Goal: Complete application form

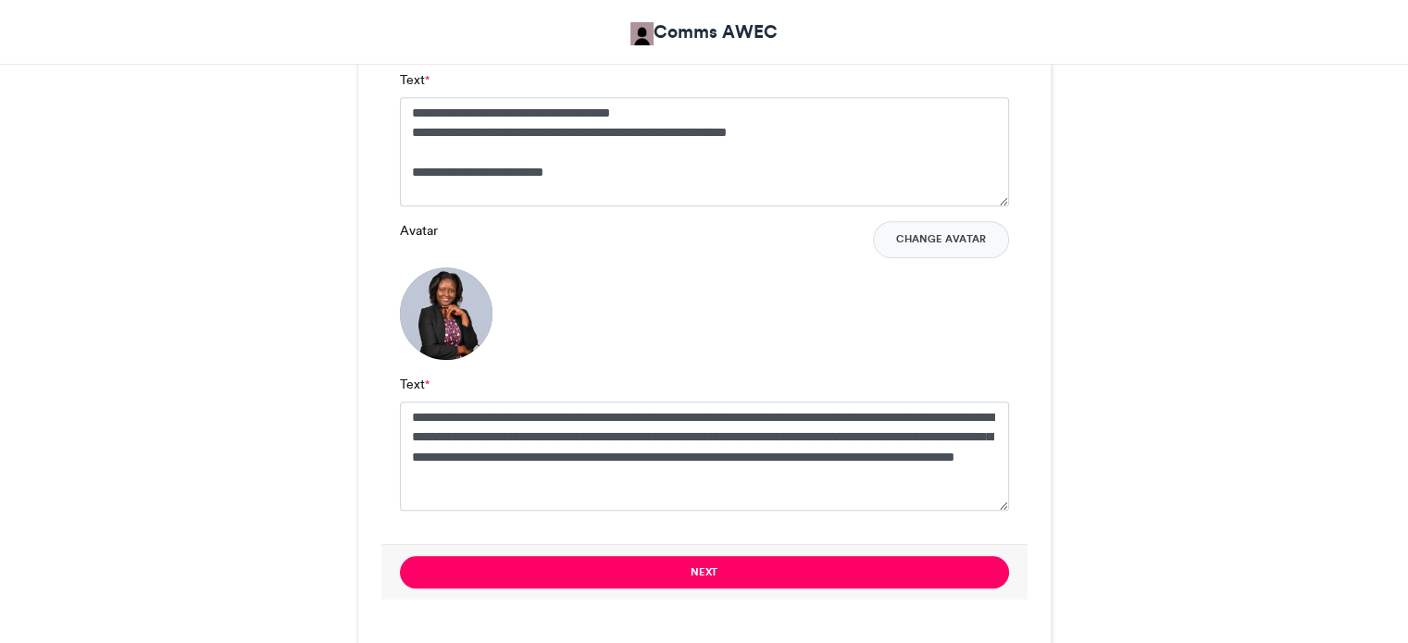
scroll to position [1363, 0]
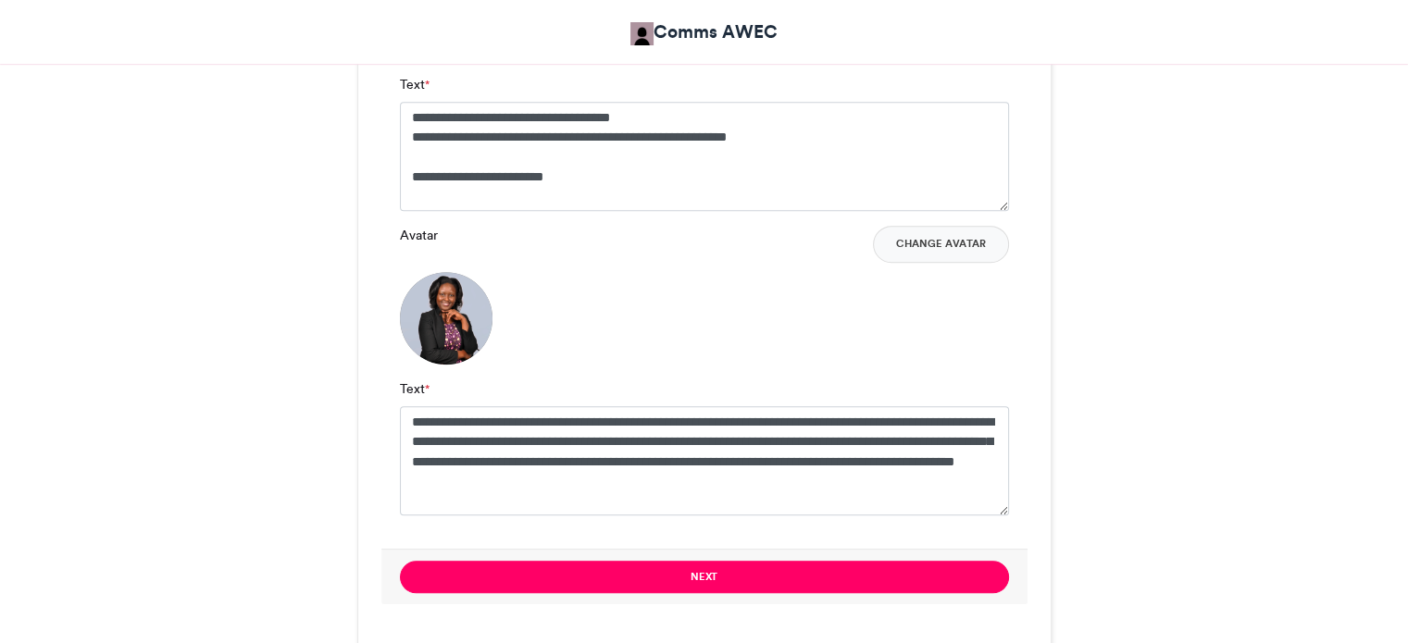
click at [537, 181] on textarea "**********" at bounding box center [704, 156] width 609 height 109
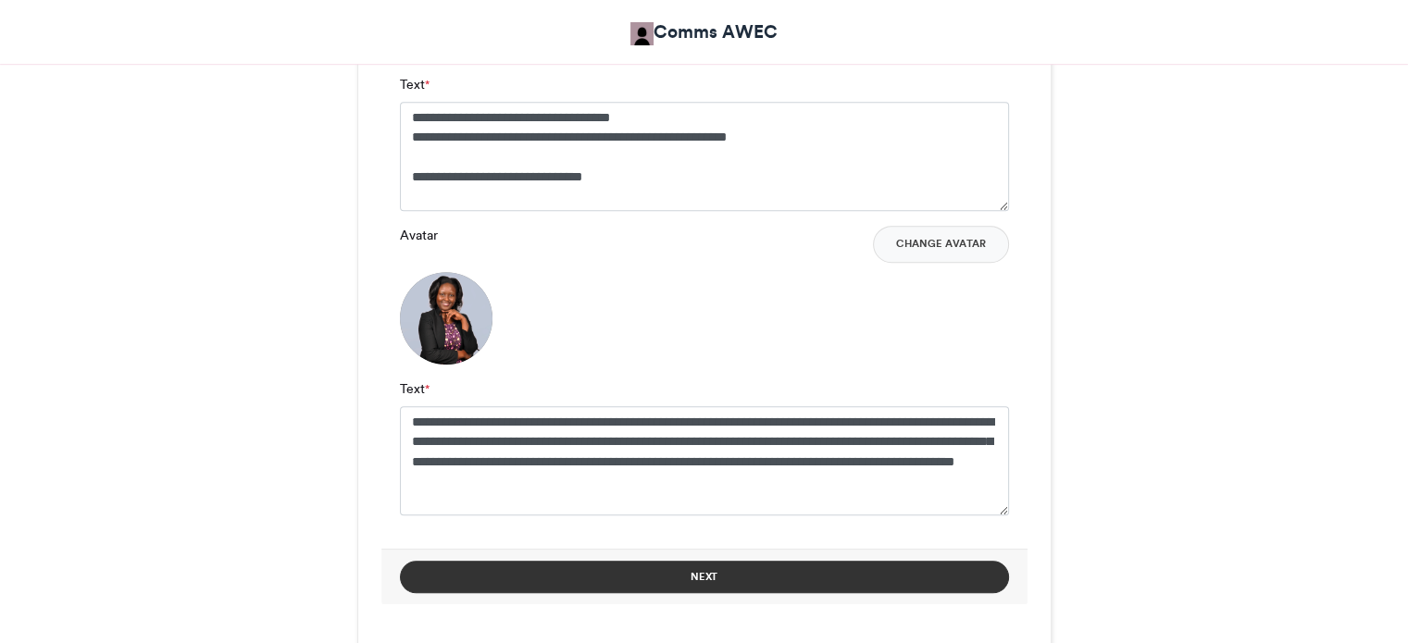
click at [721, 587] on button "Next" at bounding box center [704, 577] width 609 height 32
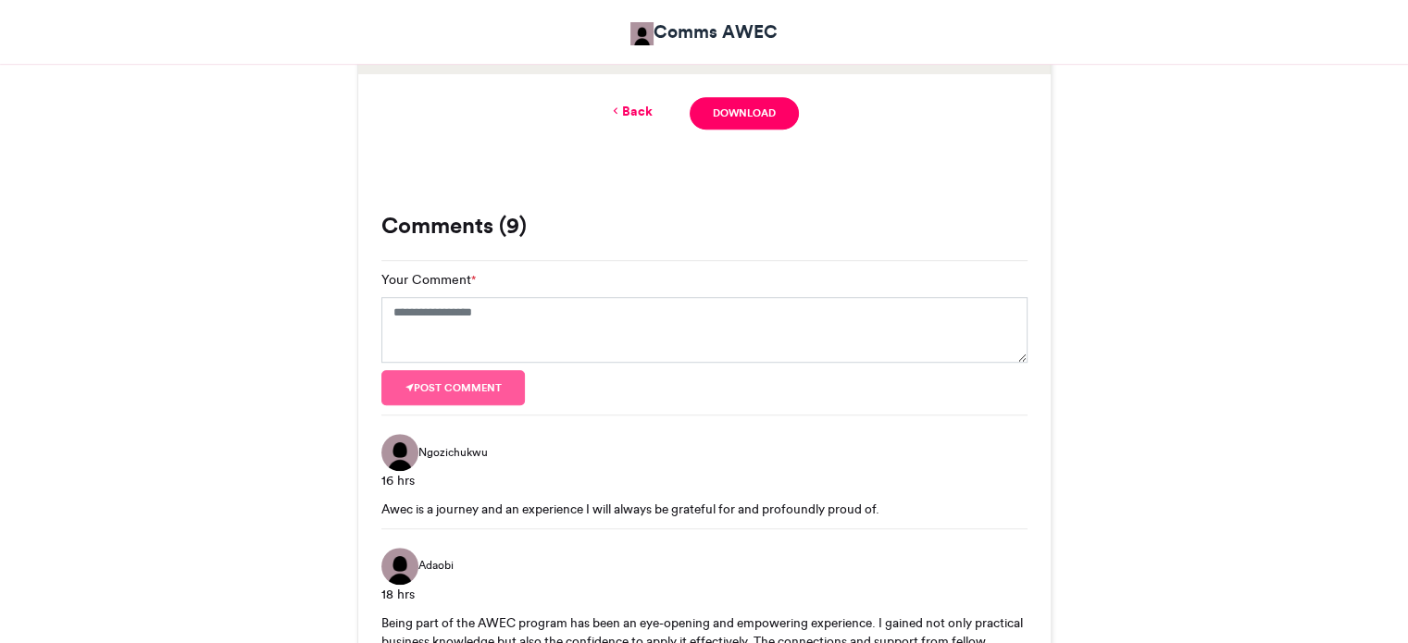
scroll to position [1204, 0]
click at [641, 105] on link "Back" at bounding box center [631, 109] width 44 height 19
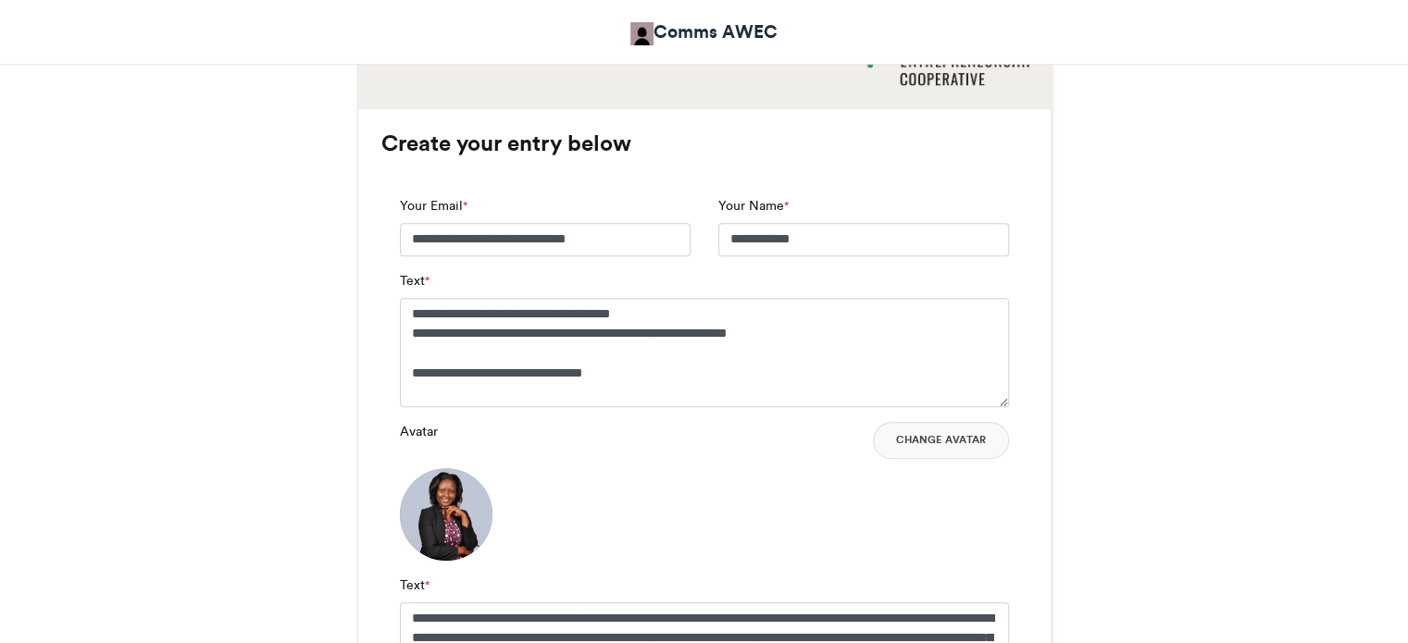
scroll to position [1191, 0]
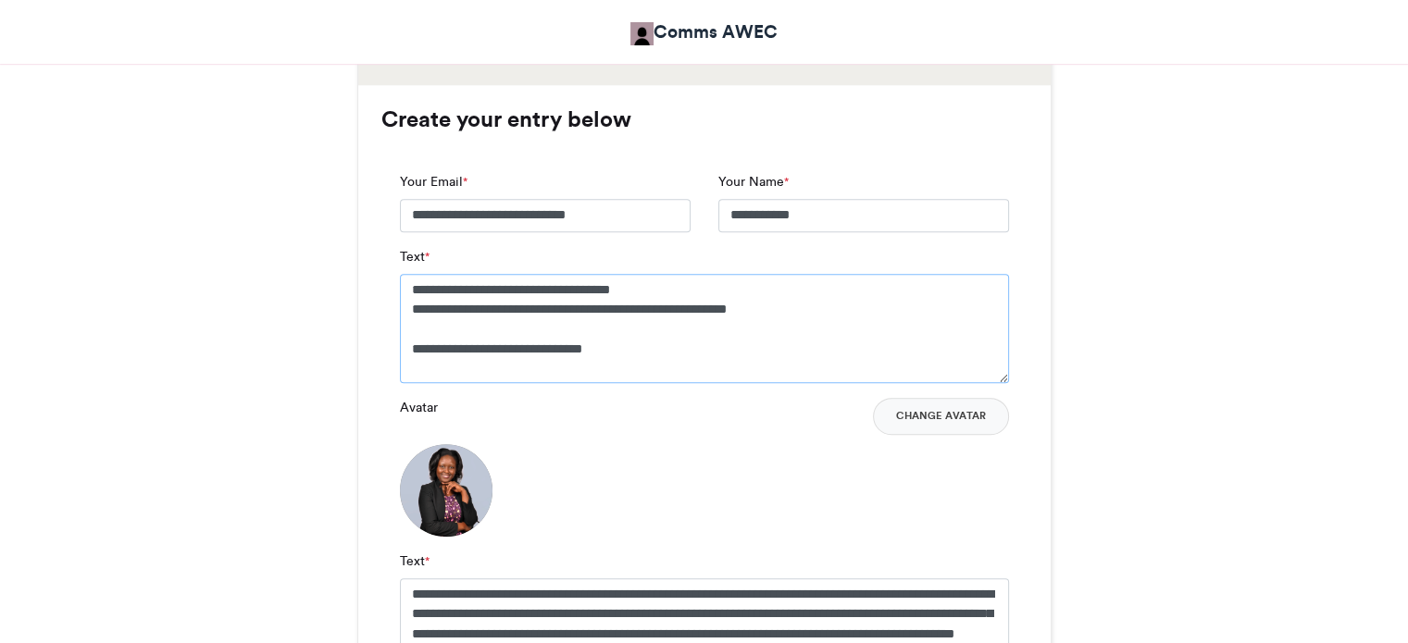
drag, startPoint x: 492, startPoint y: 349, endPoint x: 367, endPoint y: 349, distance: 125.0
click at [367, 349] on div "**********" at bounding box center [704, 442] width 693 height 715
type textarea "**********"
click at [656, 445] on div "Avatar Change Avatar" at bounding box center [704, 467] width 609 height 139
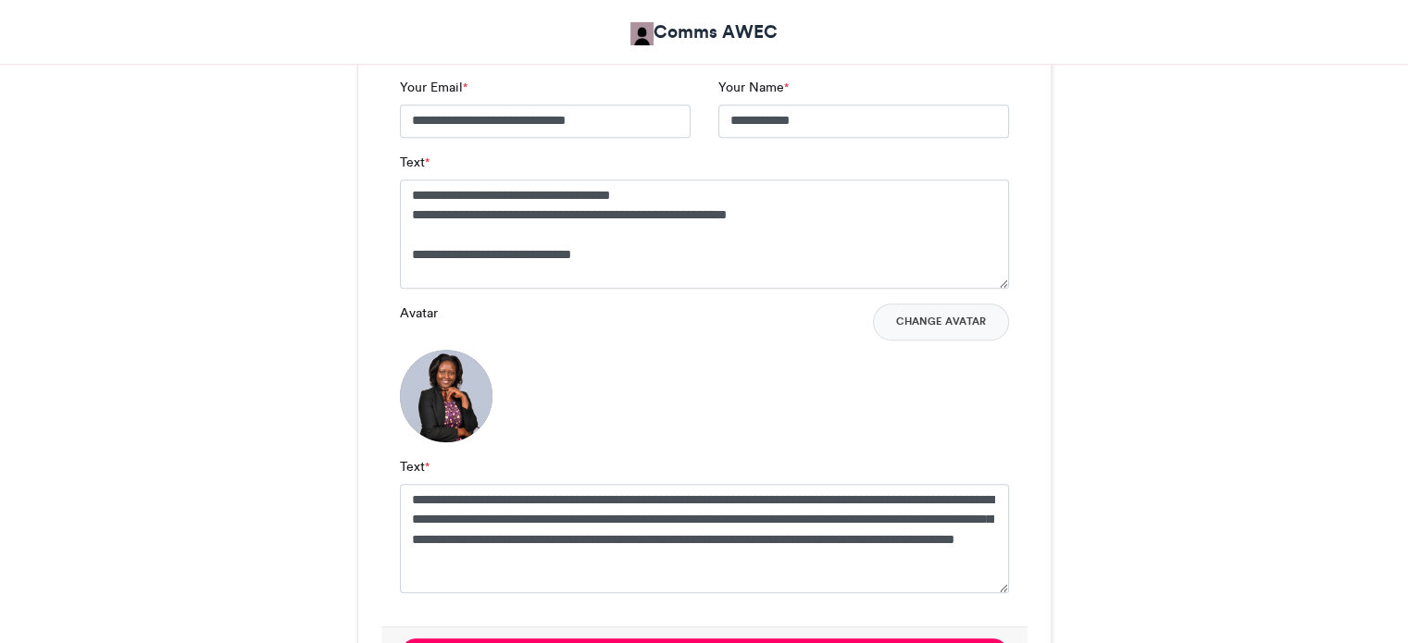
scroll to position [1561, 0]
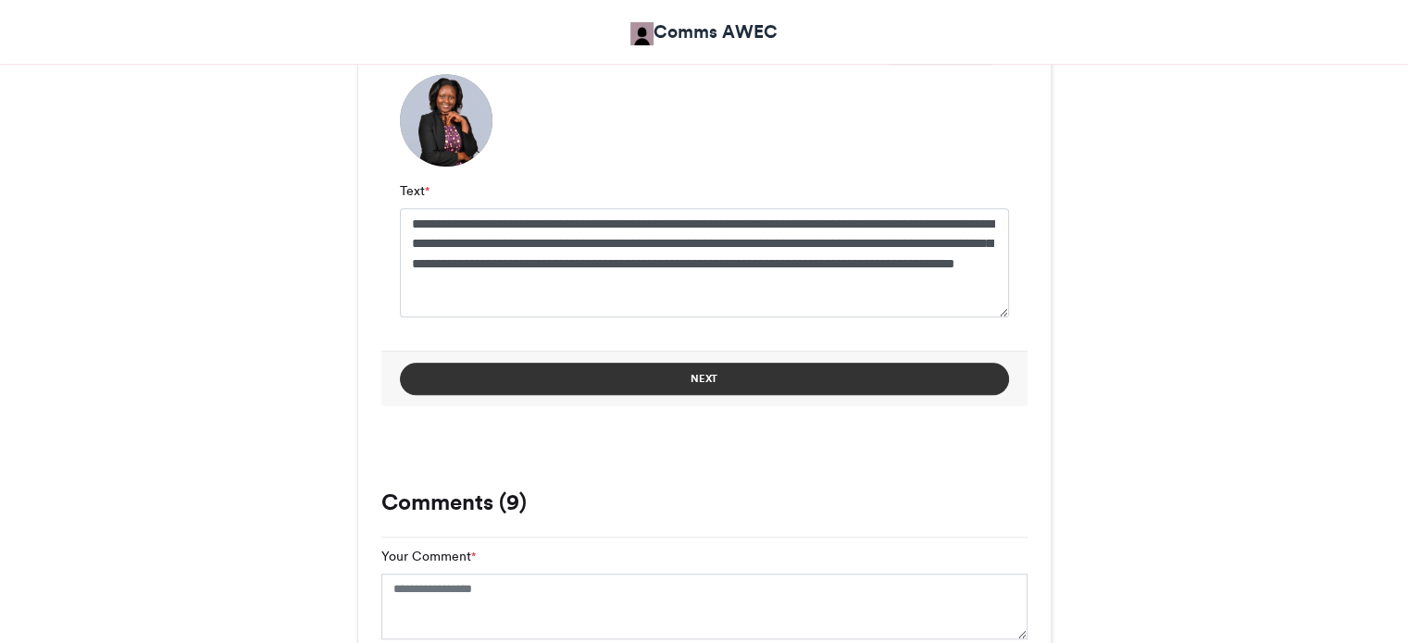
click at [681, 372] on button "Next" at bounding box center [704, 379] width 609 height 32
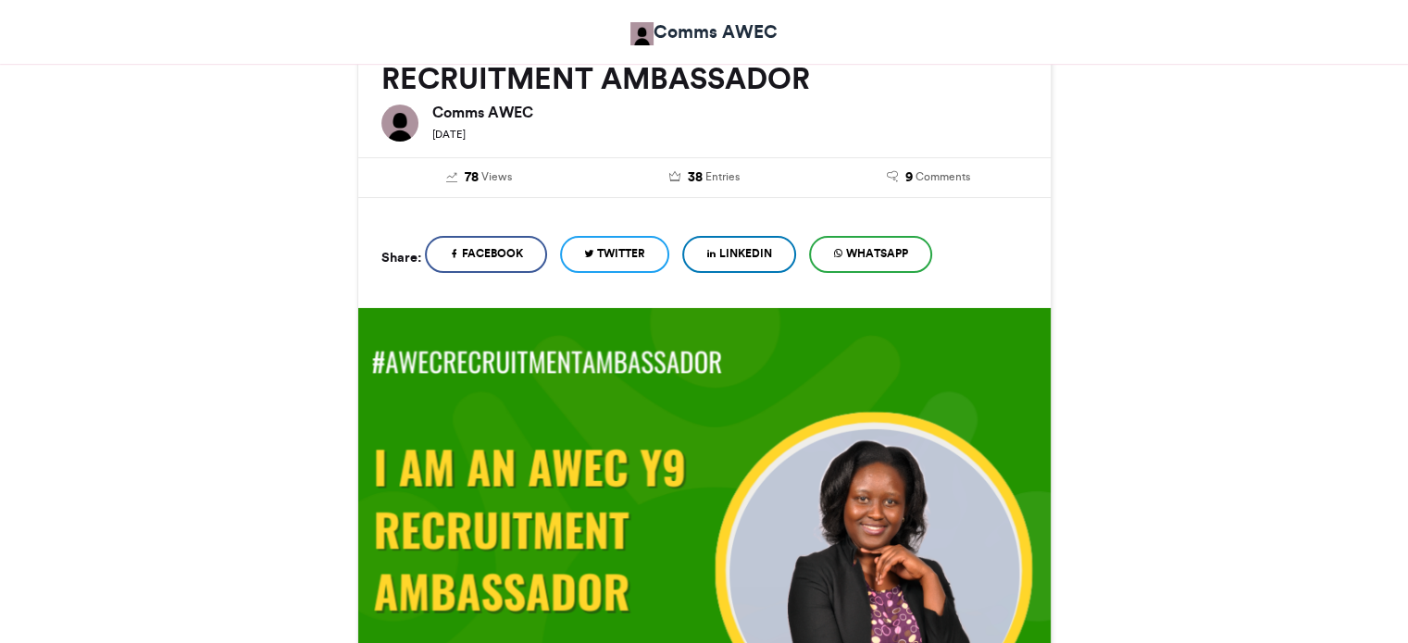
scroll to position [278, 0]
click at [751, 251] on span "LinkedIn" at bounding box center [745, 253] width 53 height 17
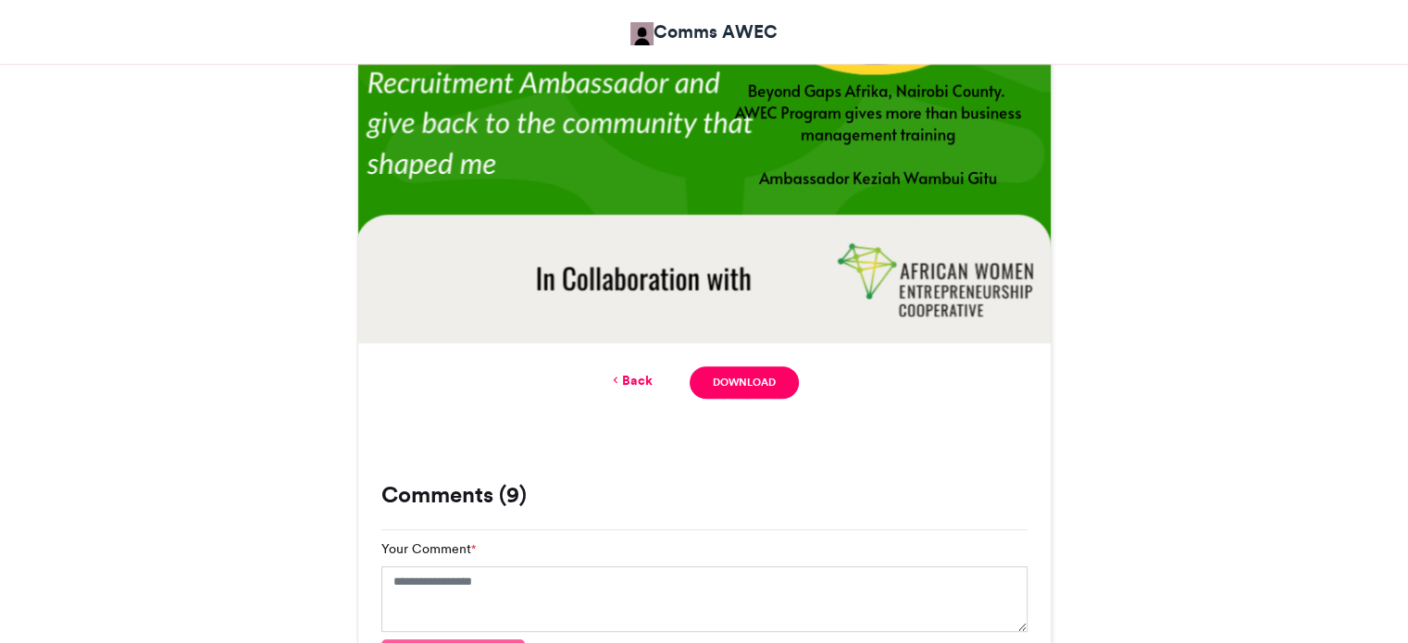
scroll to position [1018, 0]
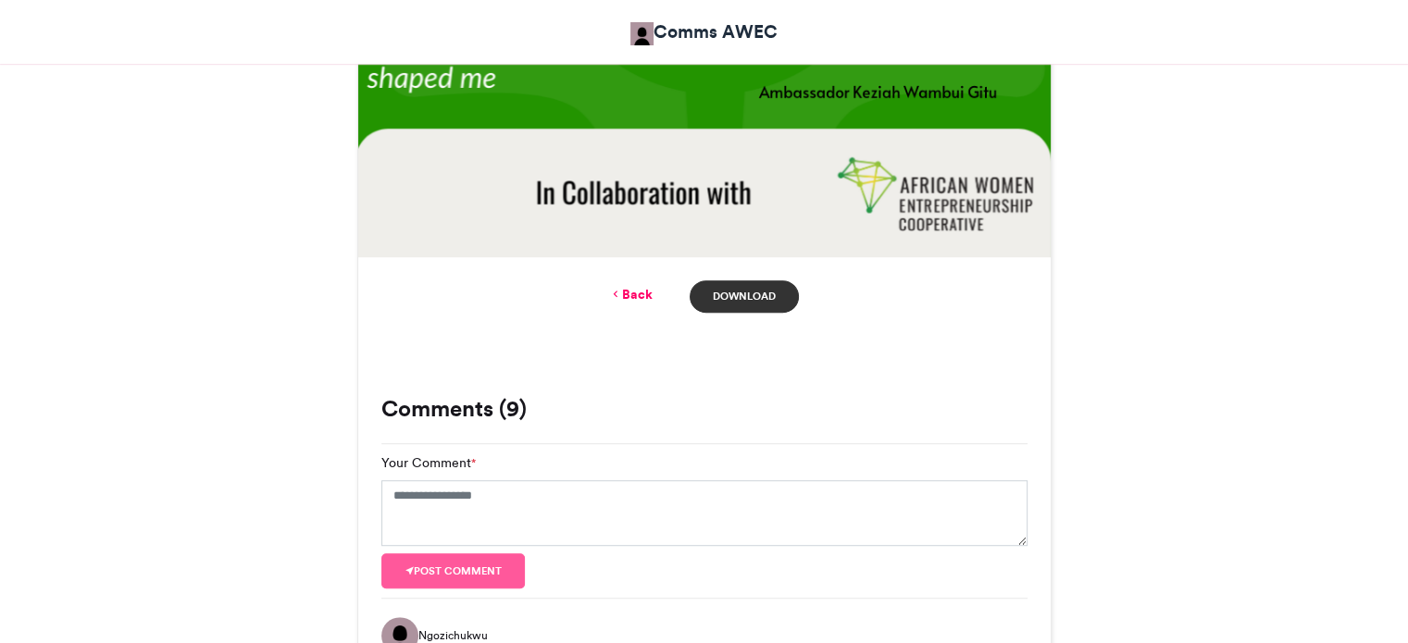
click at [760, 292] on link "Download" at bounding box center [744, 297] width 108 height 32
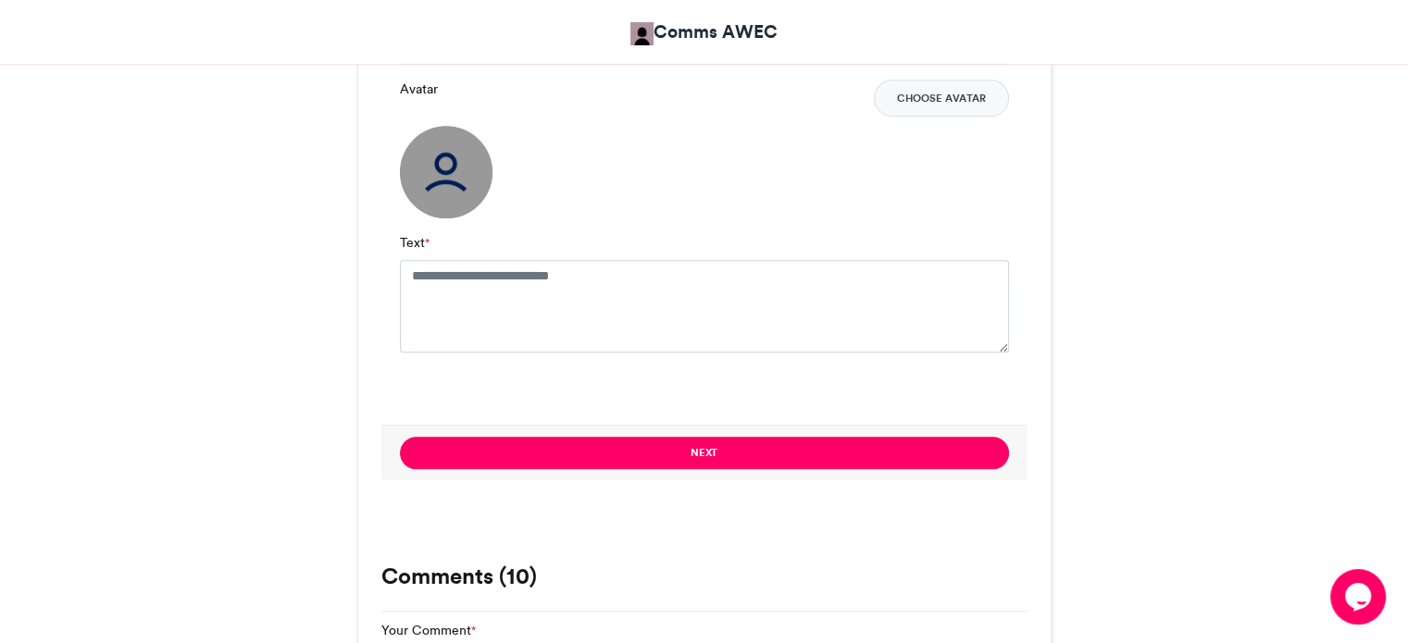
scroll to position [1481, 0]
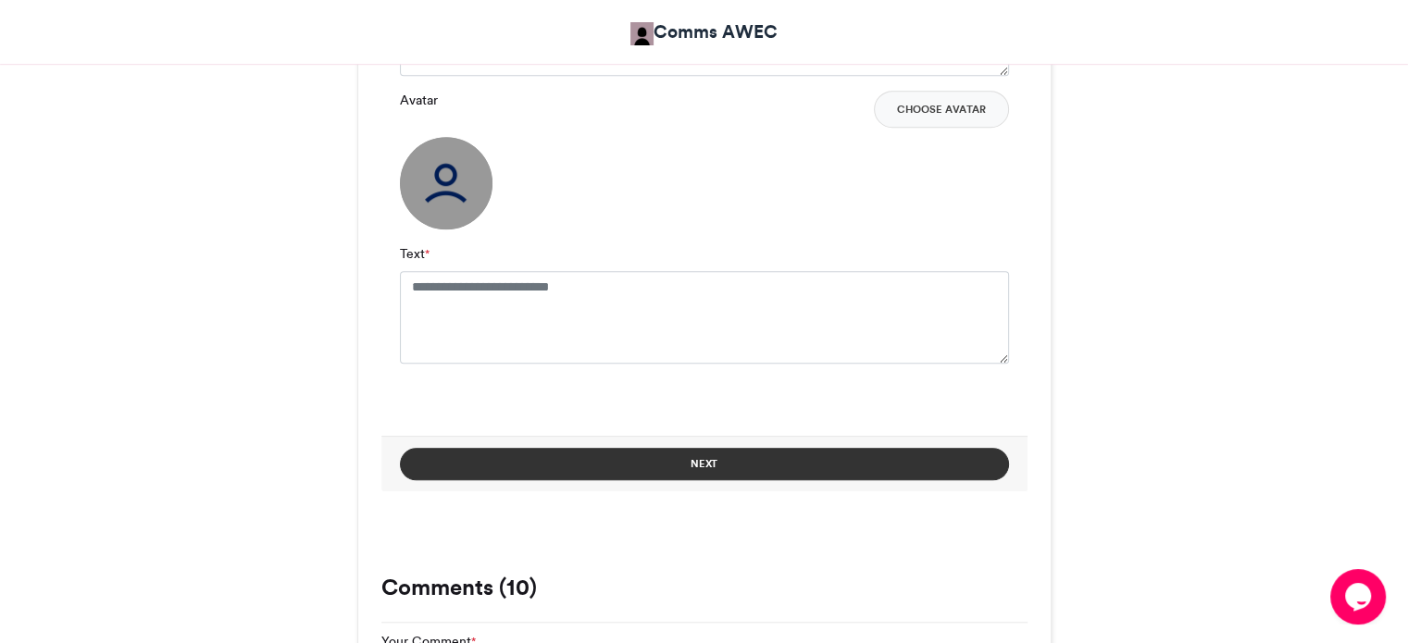
click at [742, 462] on button "Next" at bounding box center [704, 464] width 609 height 32
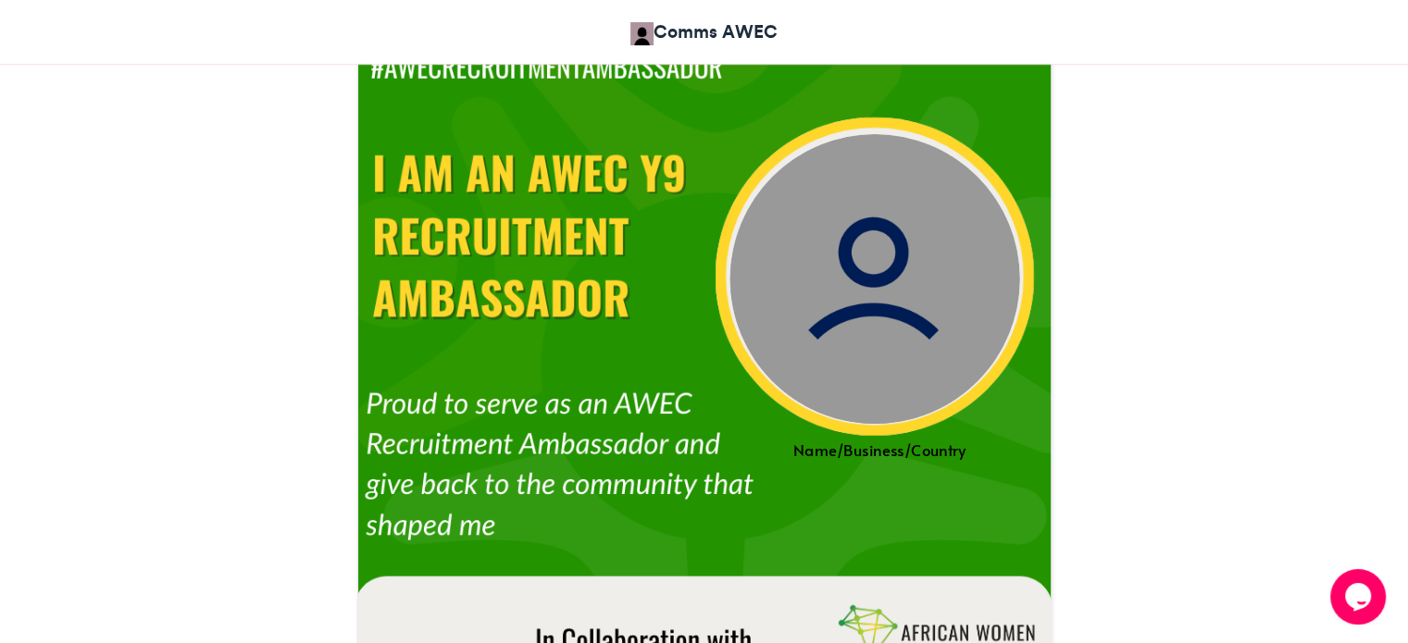
scroll to position [463, 0]
